Goal: Transaction & Acquisition: Purchase product/service

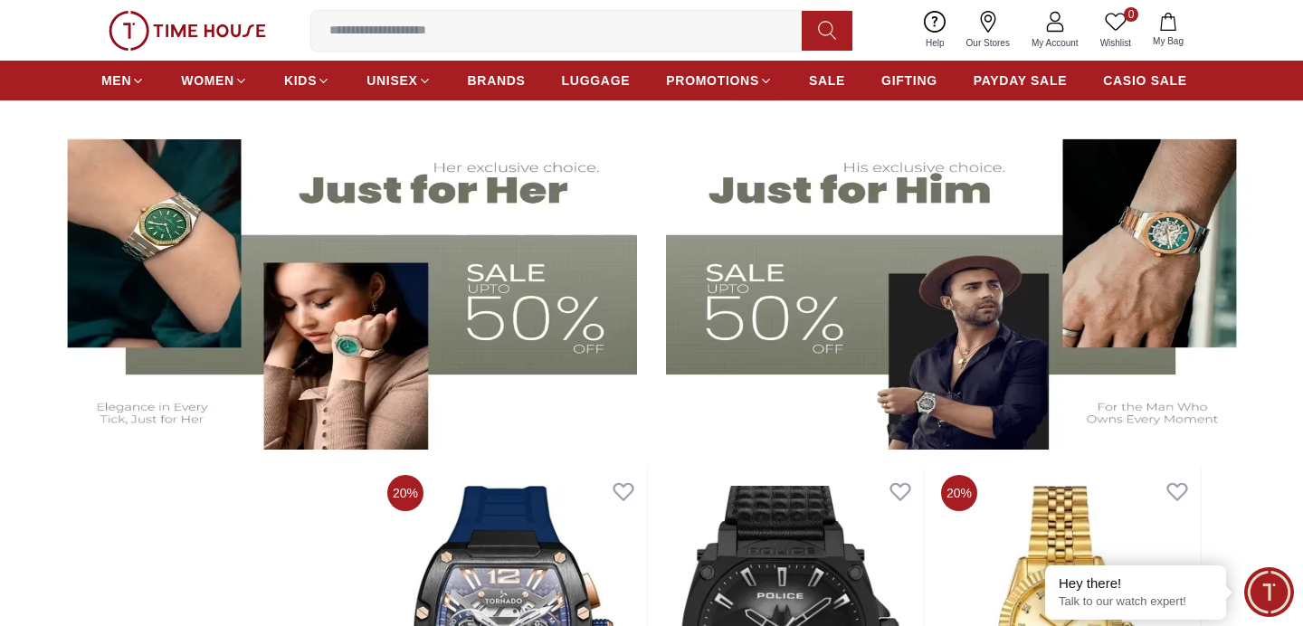
scroll to position [507, 0]
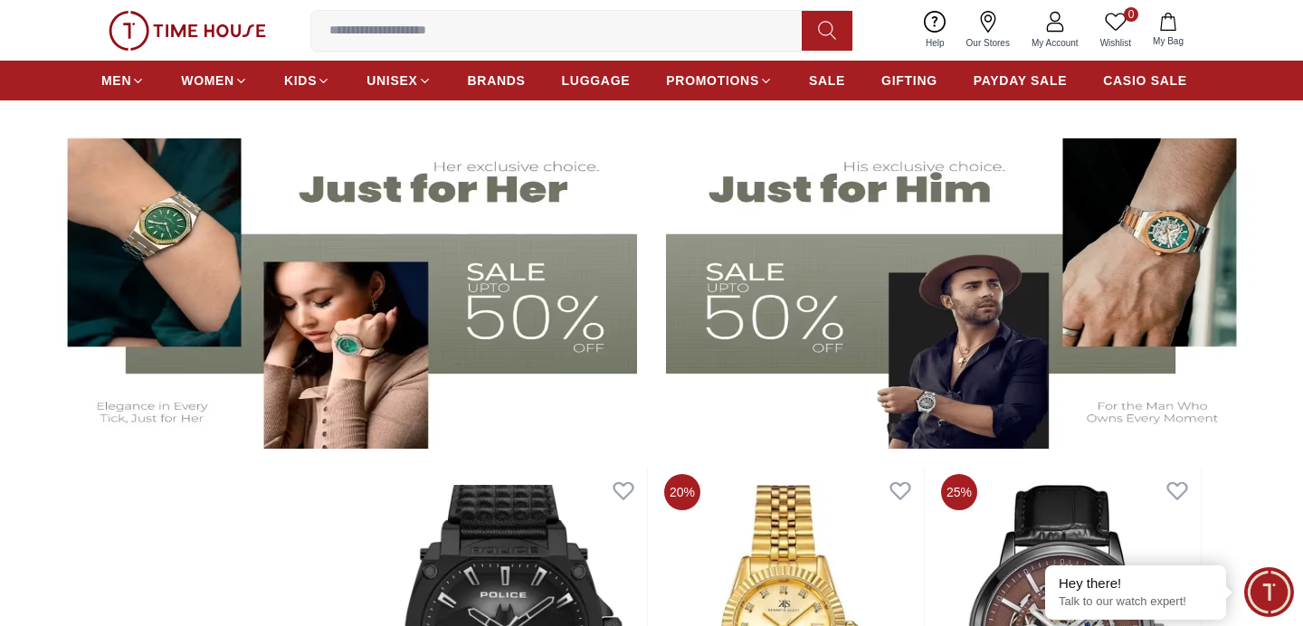
click at [556, 320] on img at bounding box center [340, 283] width 594 height 329
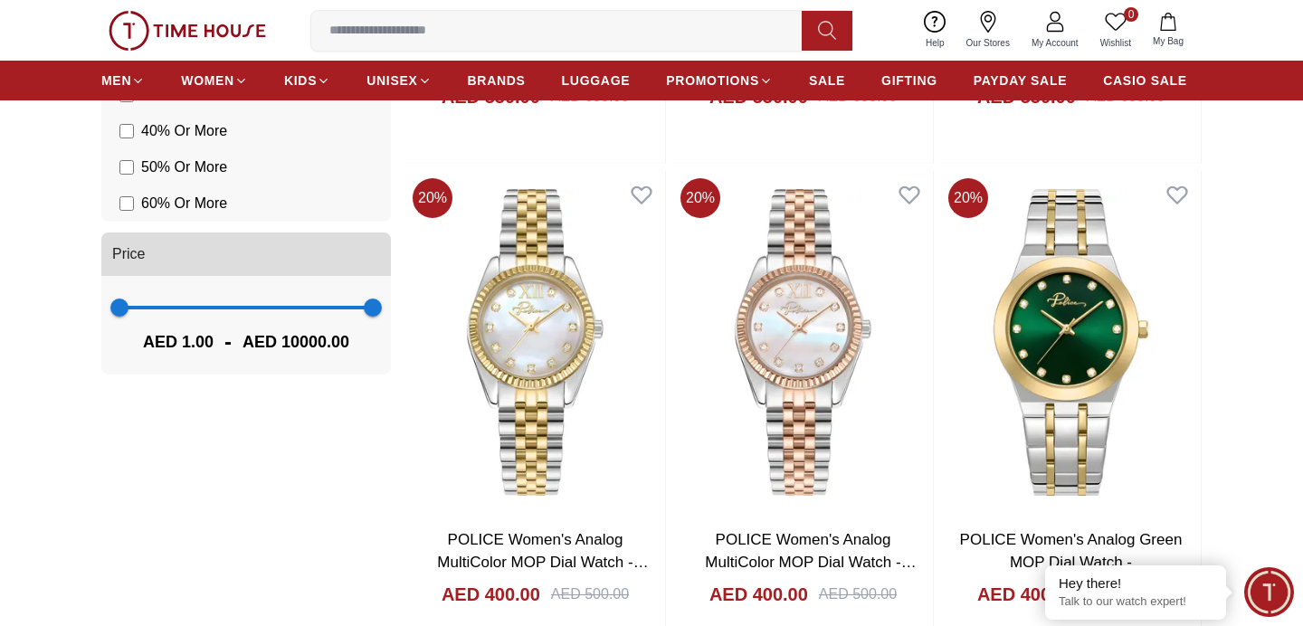
scroll to position [1699, 0]
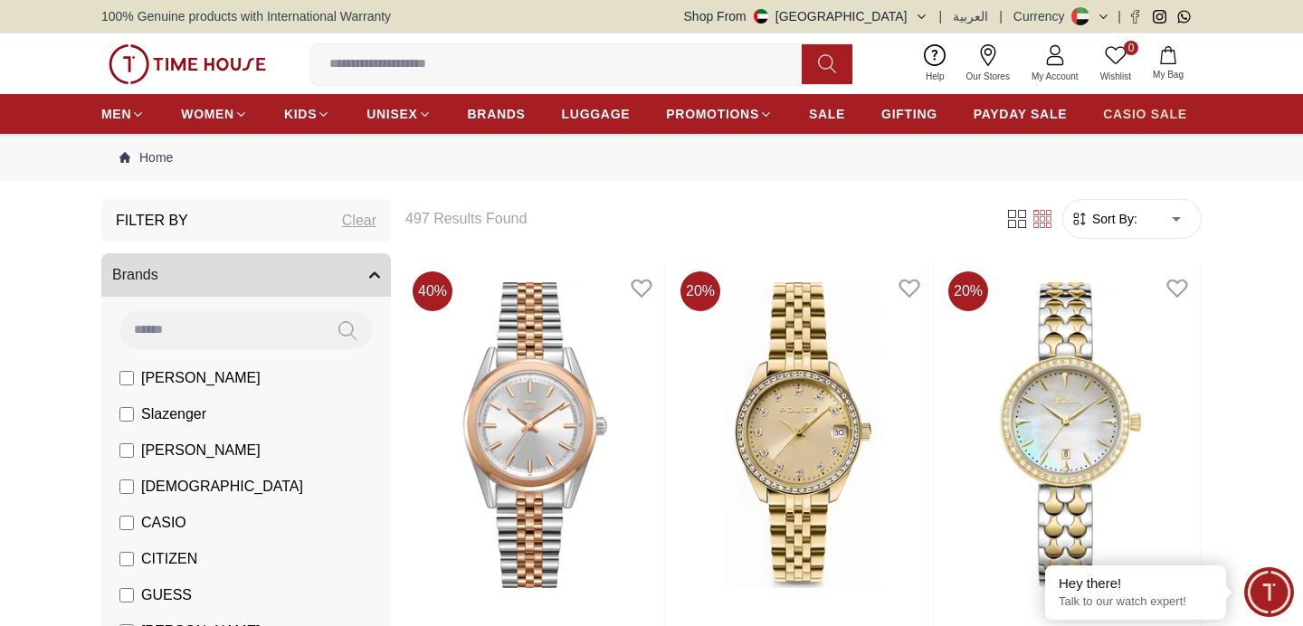
click at [1143, 110] on span "CASIO SALE" at bounding box center [1145, 114] width 84 height 18
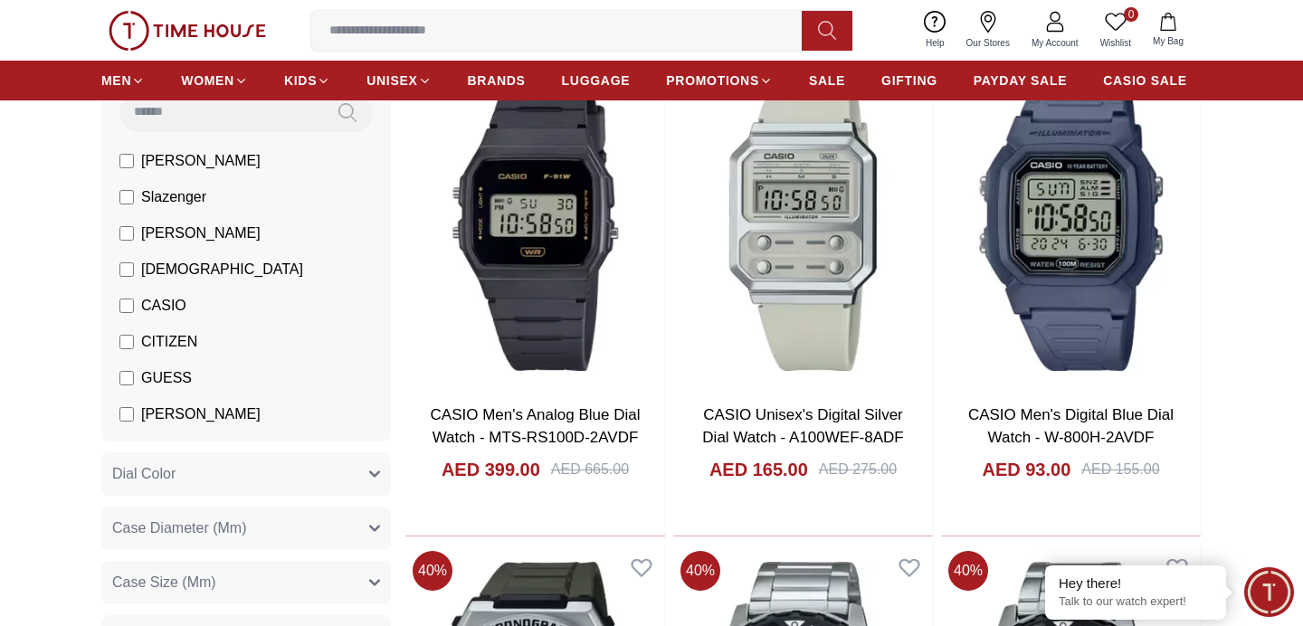
scroll to position [23, 0]
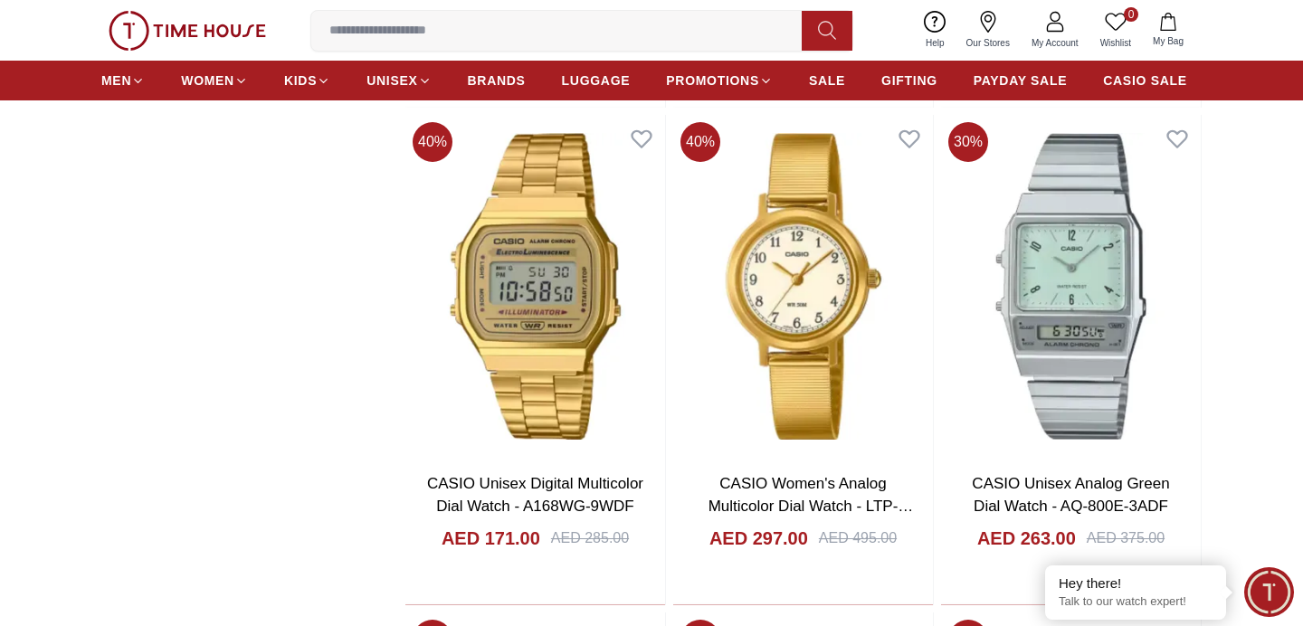
scroll to position [4029, 0]
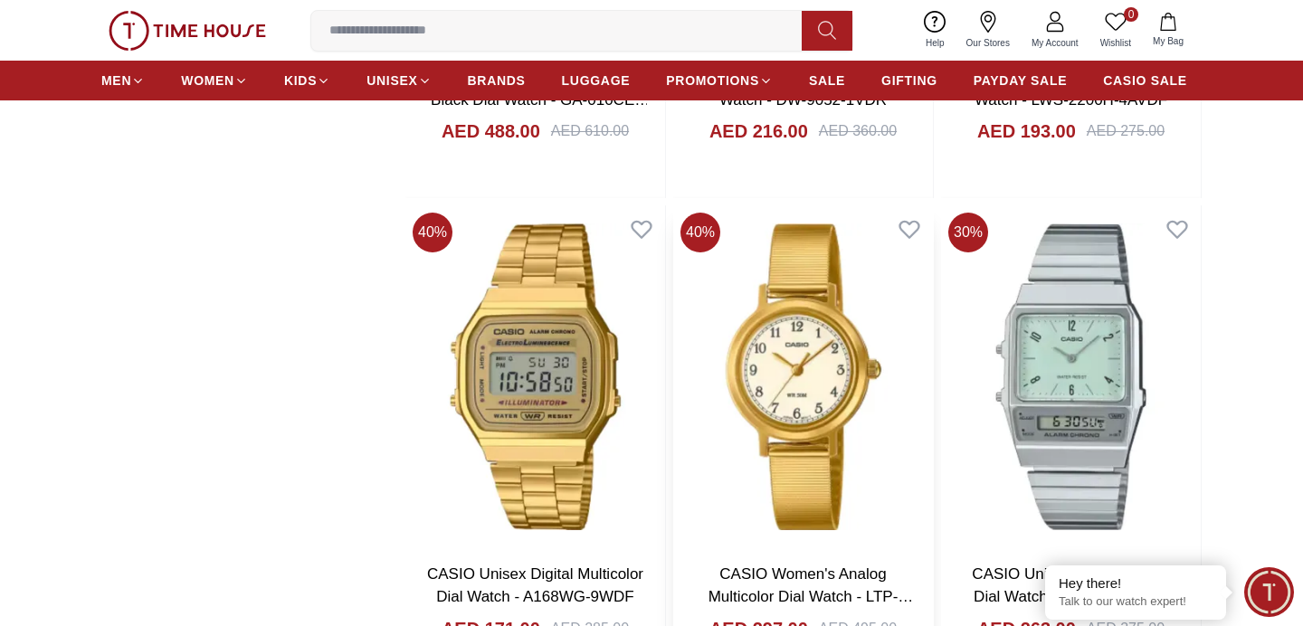
scroll to position [3948, 0]
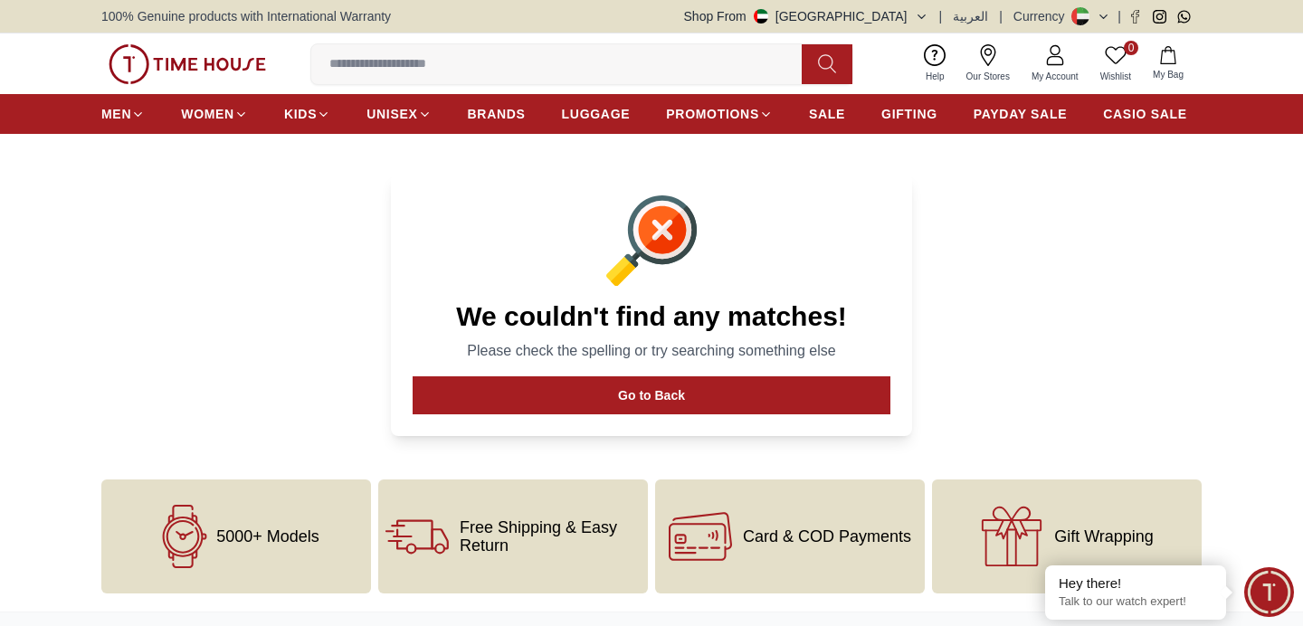
click at [197, 59] on img at bounding box center [187, 64] width 157 height 40
click at [1107, 12] on icon at bounding box center [1104, 17] width 14 height 14
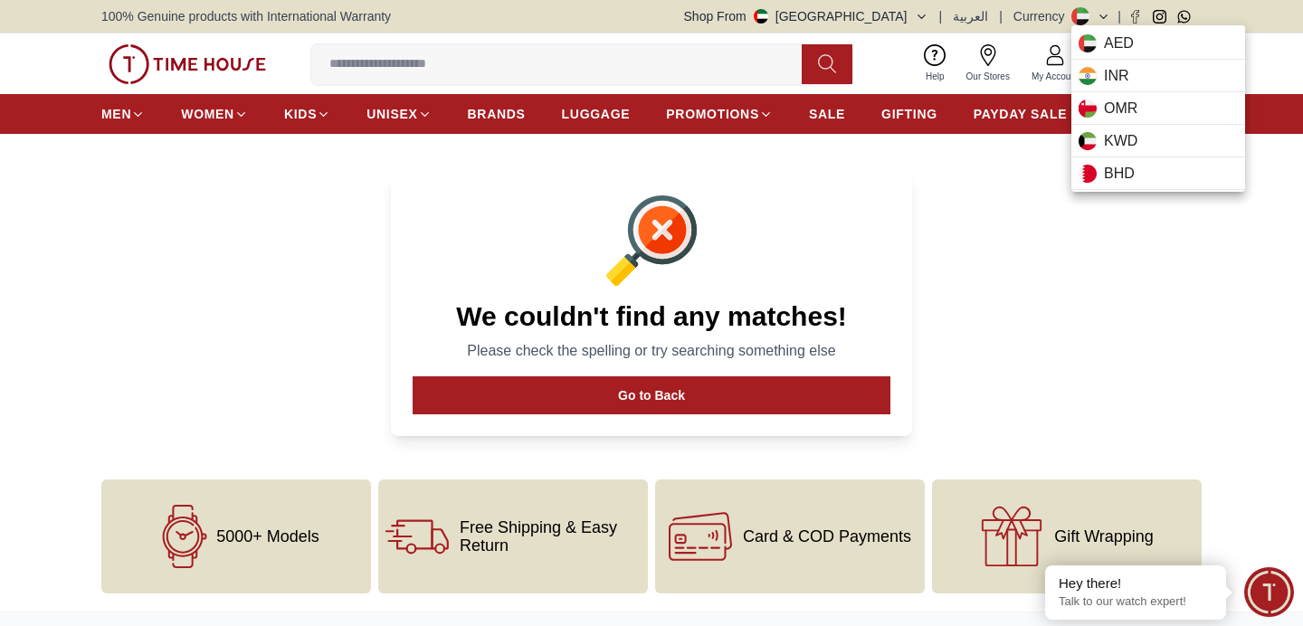
click at [981, 209] on div at bounding box center [651, 313] width 1303 height 626
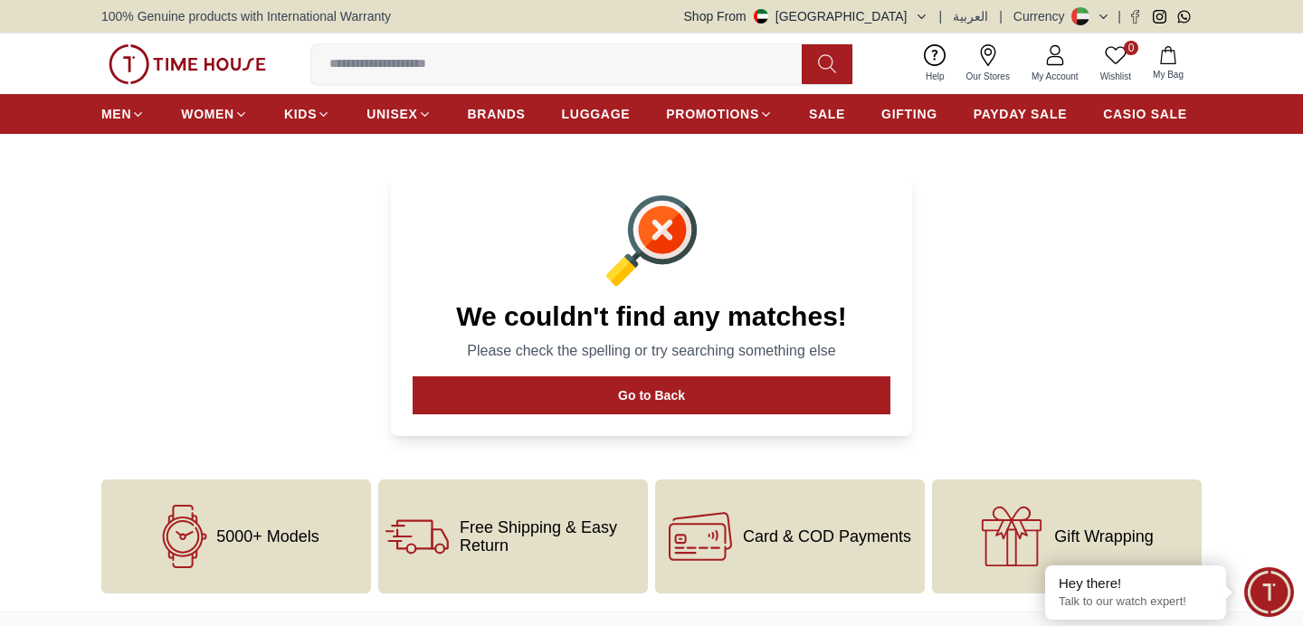
click at [873, 14] on button "Shop From UAE" at bounding box center [806, 16] width 244 height 18
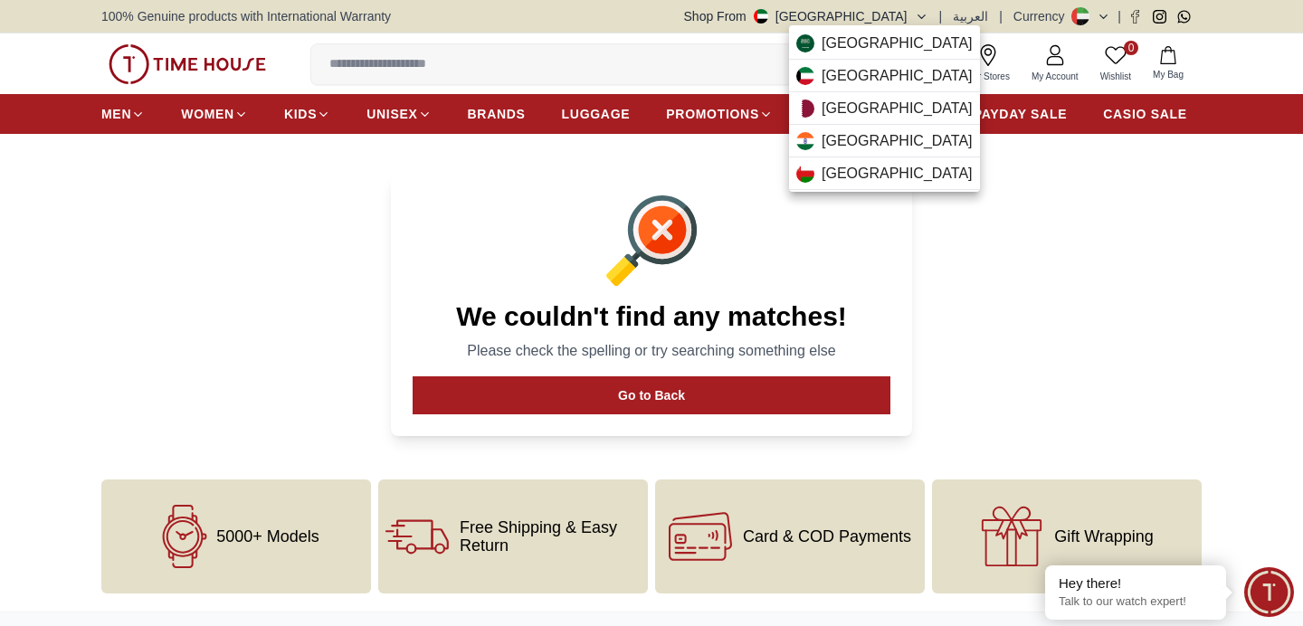
click at [995, 249] on div at bounding box center [651, 313] width 1303 height 626
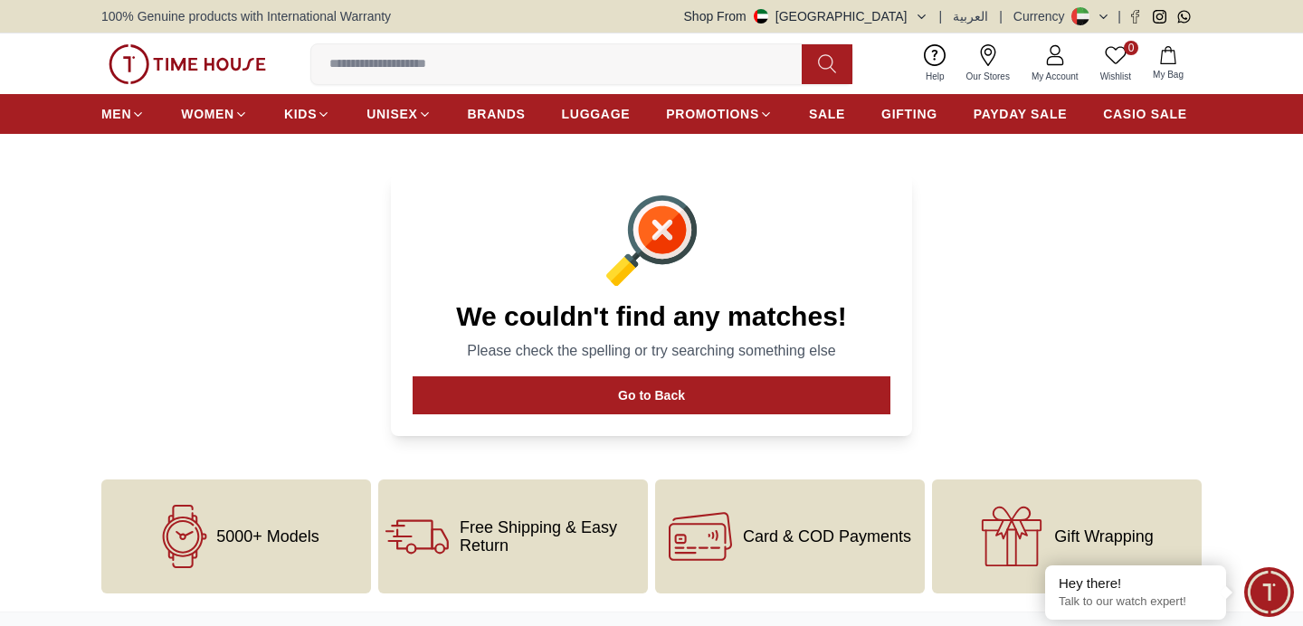
click at [832, 11] on button "Shop From UAE" at bounding box center [806, 16] width 244 height 18
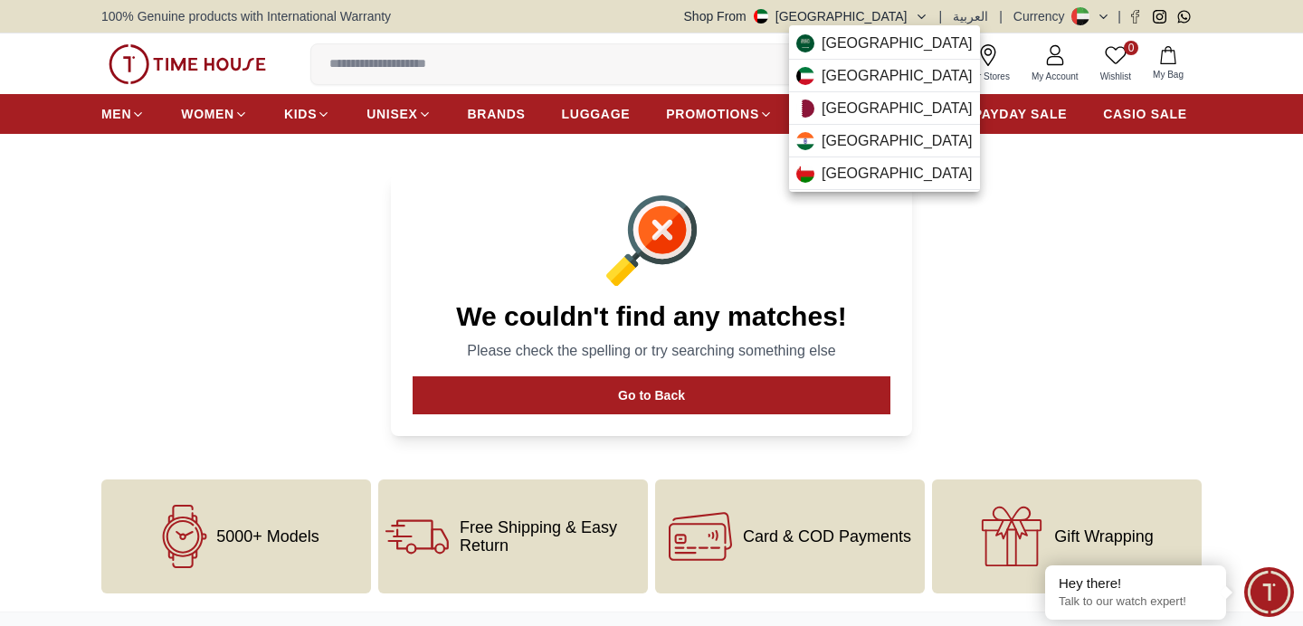
click at [922, 21] on div at bounding box center [651, 313] width 1303 height 626
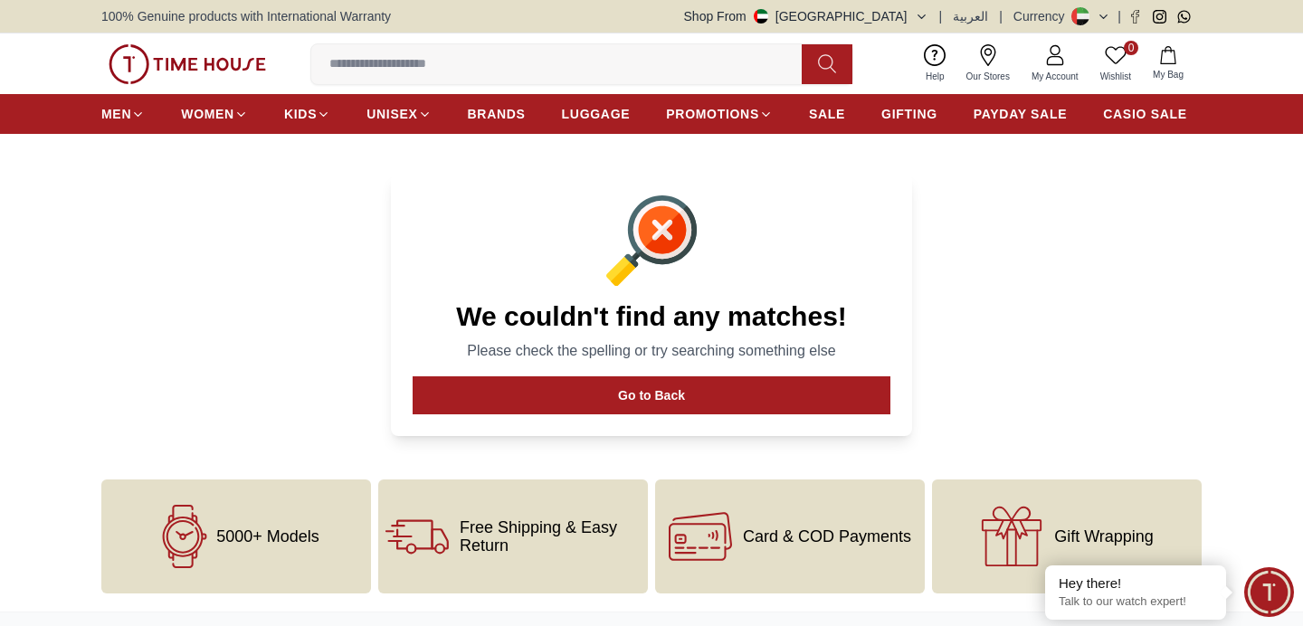
click at [922, 17] on icon "button" at bounding box center [922, 17] width 14 height 14
